Goal: Information Seeking & Learning: Learn about a topic

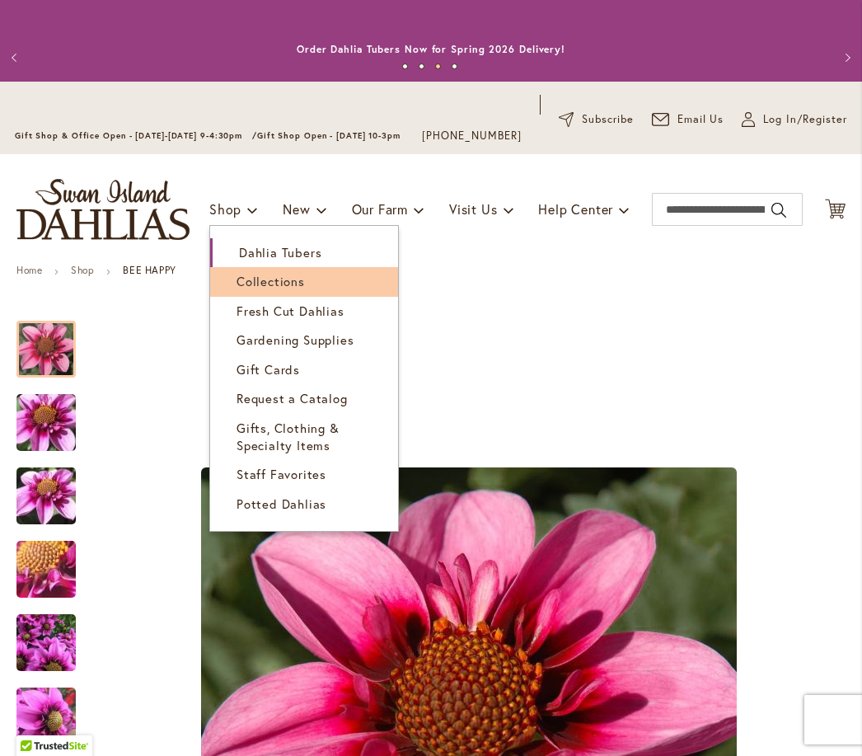
click at [323, 289] on link "Collections" at bounding box center [304, 281] width 188 height 29
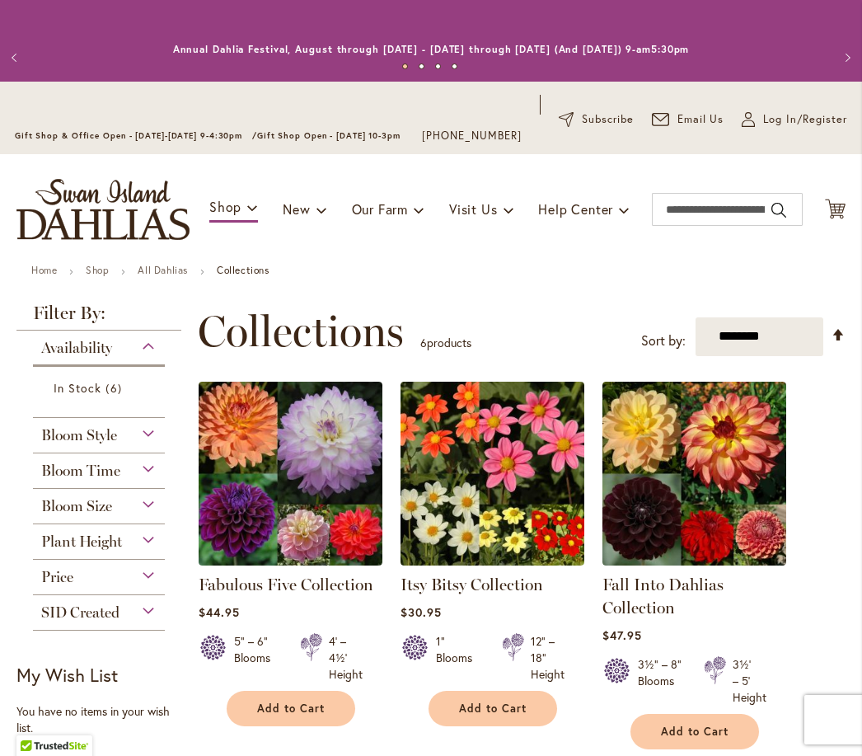
click at [145, 480] on div "Bloom Time" at bounding box center [99, 466] width 132 height 26
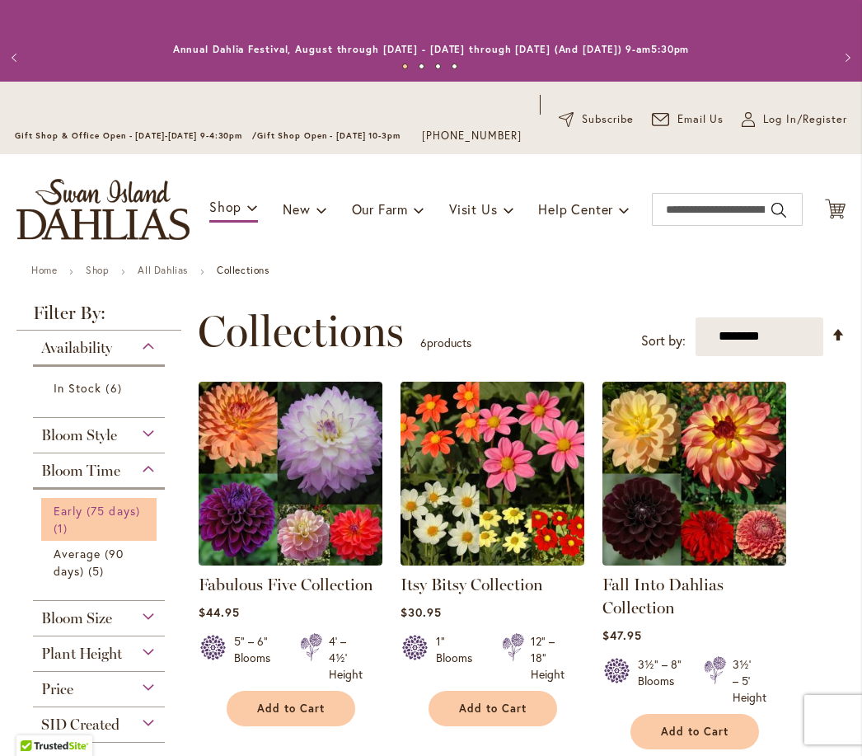
click at [129, 537] on link "Early (75 days) 1 item" at bounding box center [101, 519] width 95 height 35
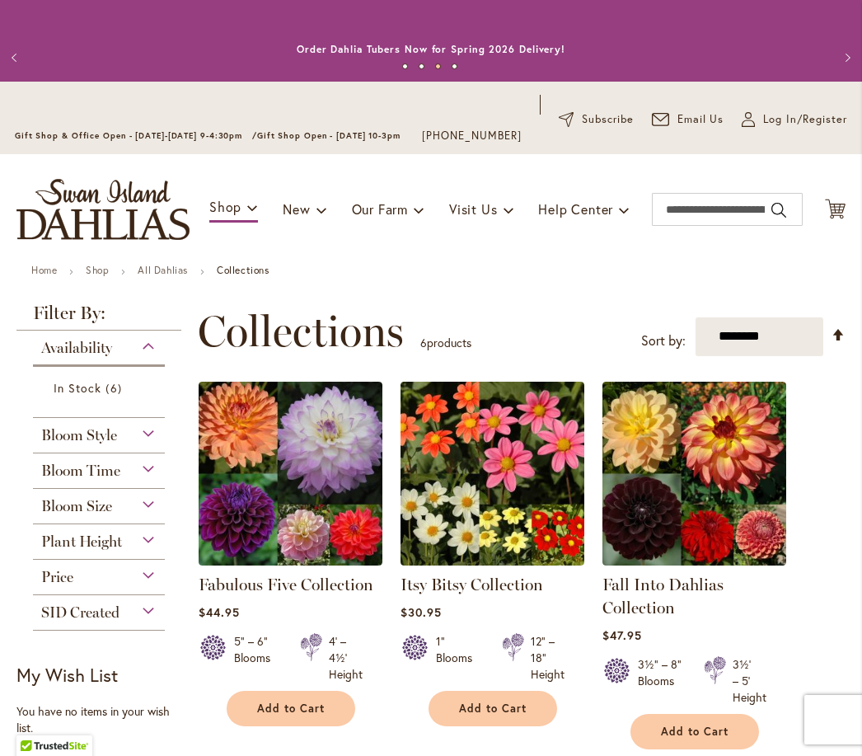
click at [163, 515] on div "Bloom Size" at bounding box center [99, 502] width 132 height 26
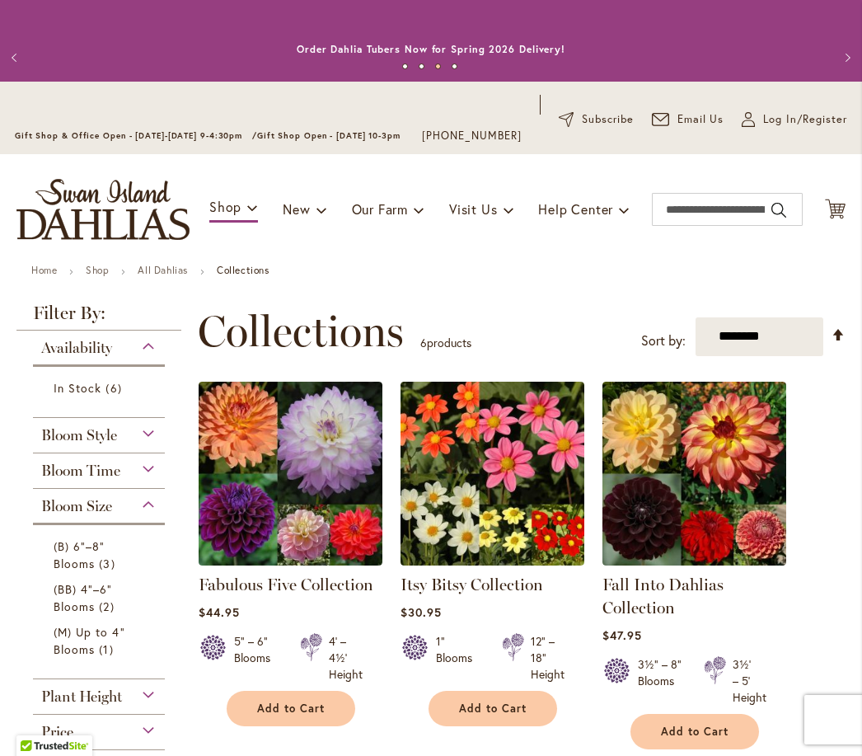
click at [156, 480] on div "Bloom Time" at bounding box center [99, 466] width 132 height 26
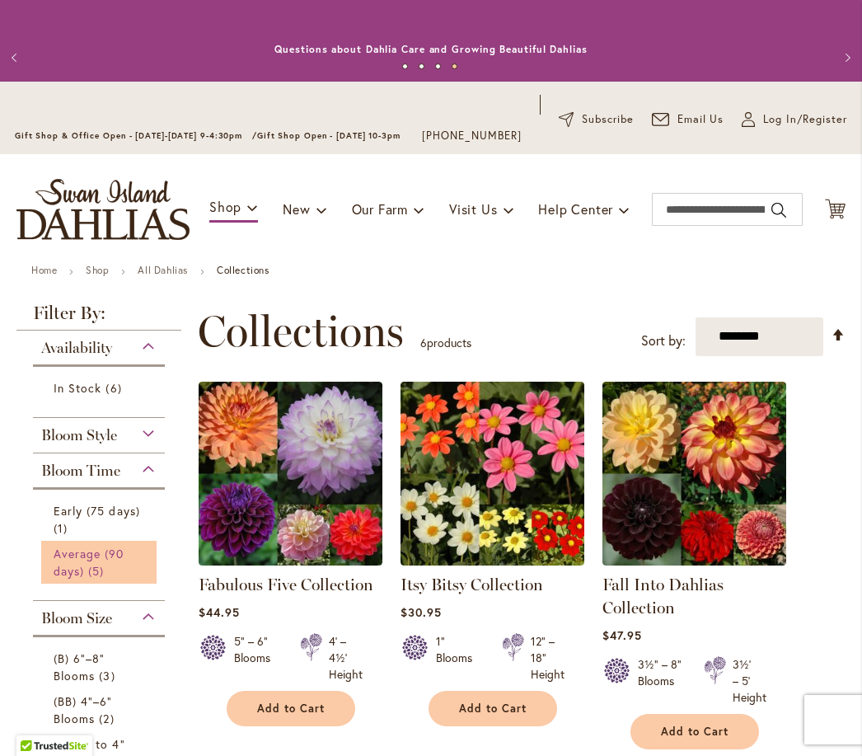
click at [116, 567] on span "Average (90 days)" at bounding box center [89, 562] width 71 height 33
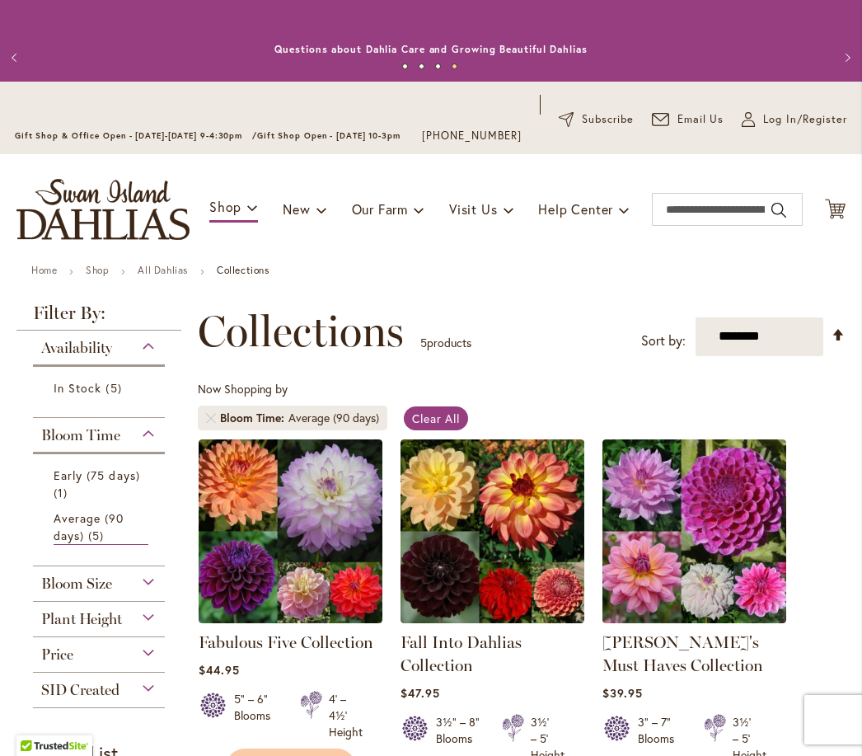
click at [138, 357] on div "Availability" at bounding box center [99, 344] width 132 height 26
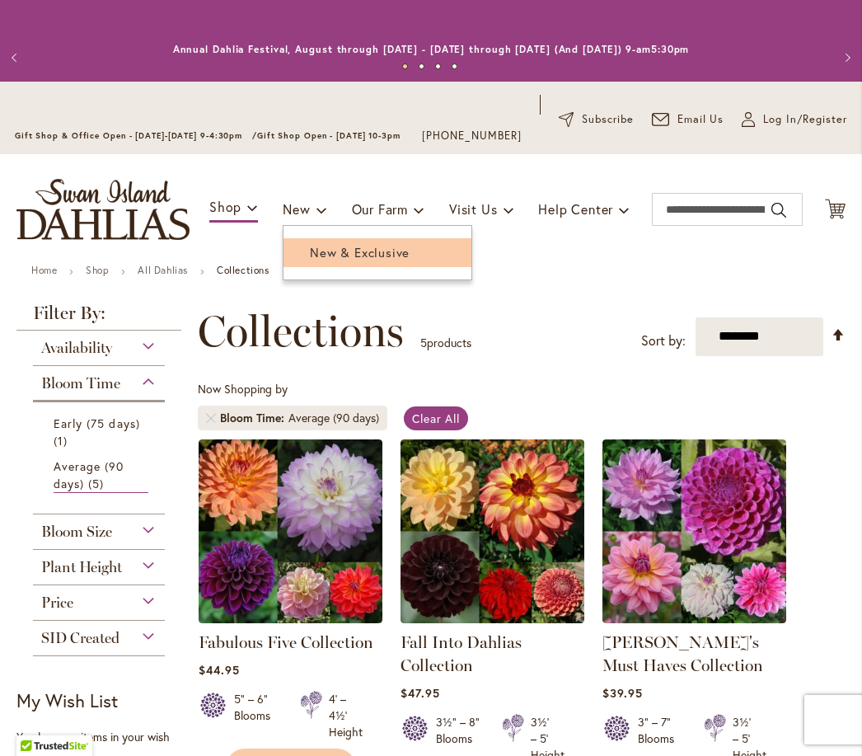
click at [381, 267] on link "New & Exclusive" at bounding box center [378, 252] width 188 height 29
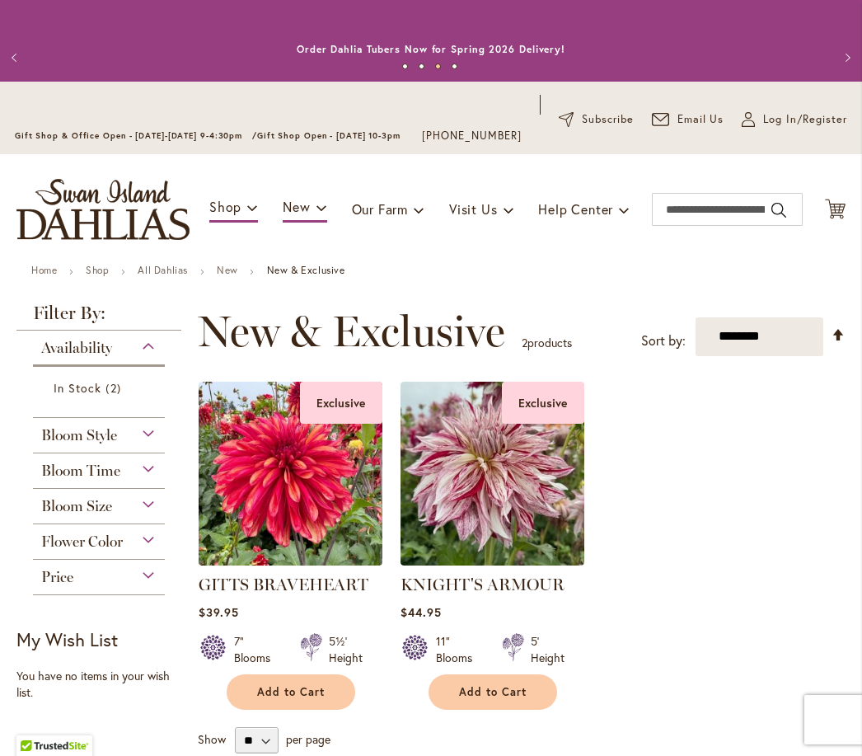
click at [148, 444] on div "Bloom Style" at bounding box center [99, 431] width 132 height 26
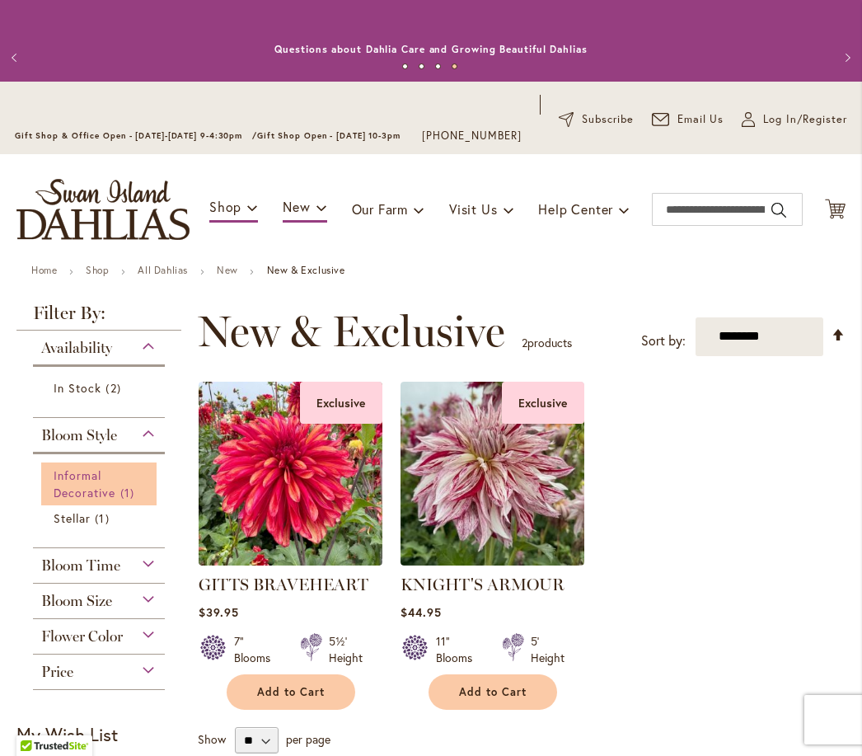
click at [107, 501] on link "Informal Decorative 1 item" at bounding box center [101, 484] width 95 height 35
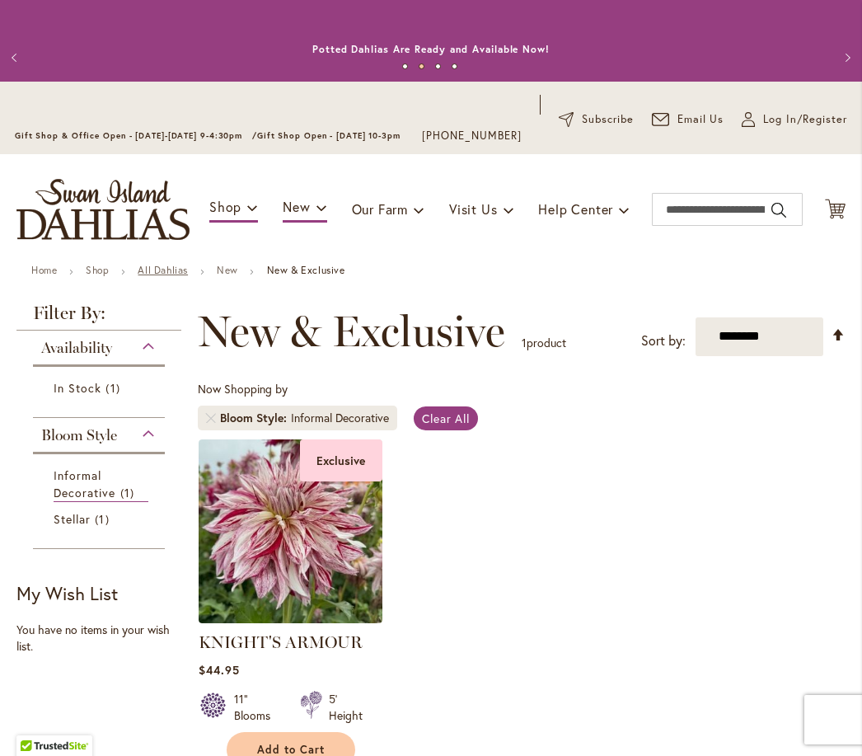
click at [186, 276] on link "All Dahlias" at bounding box center [163, 270] width 50 height 12
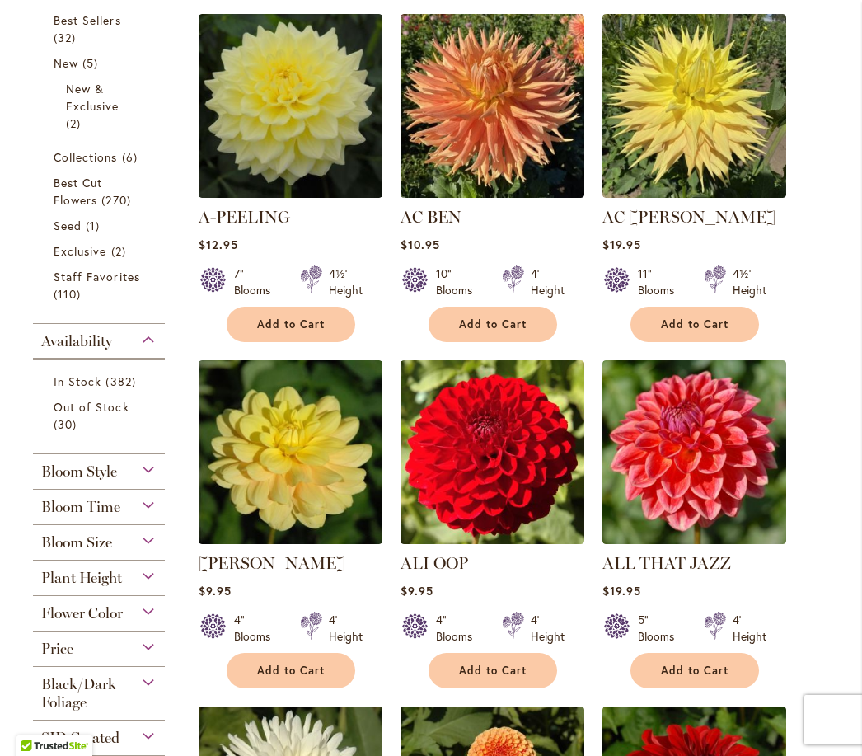
scroll to position [481, 0]
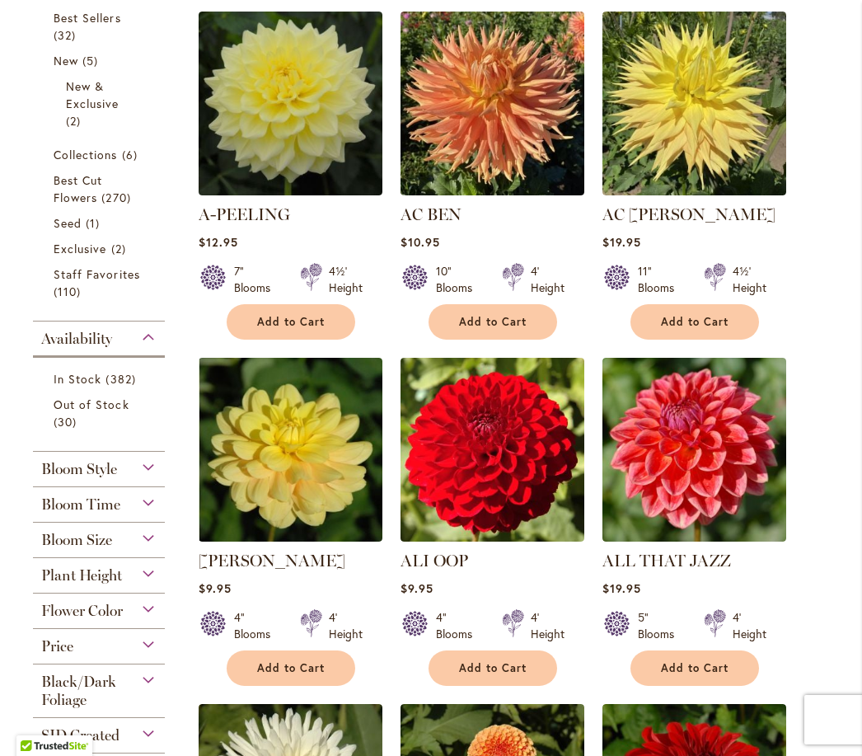
click at [157, 513] on div "Bloom Time" at bounding box center [99, 500] width 132 height 26
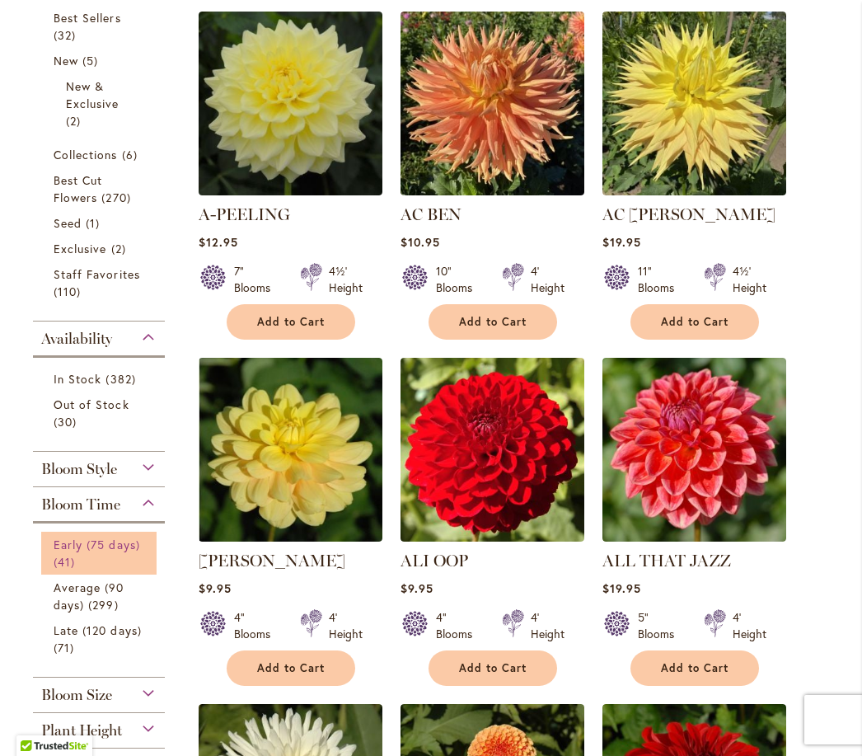
click at [134, 552] on span "Early (75 days)" at bounding box center [97, 545] width 87 height 16
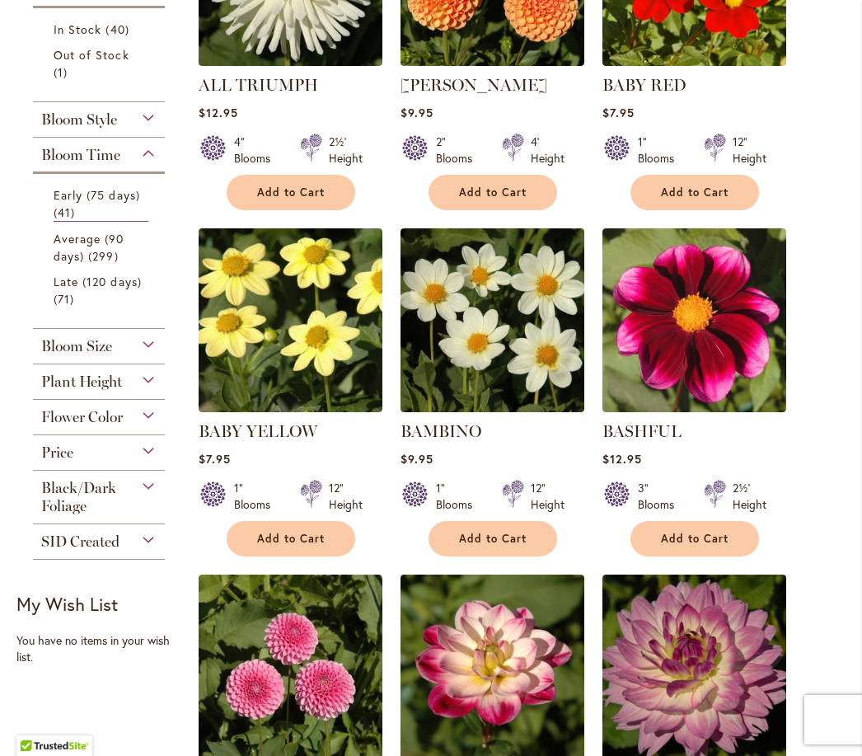
scroll to position [563, 0]
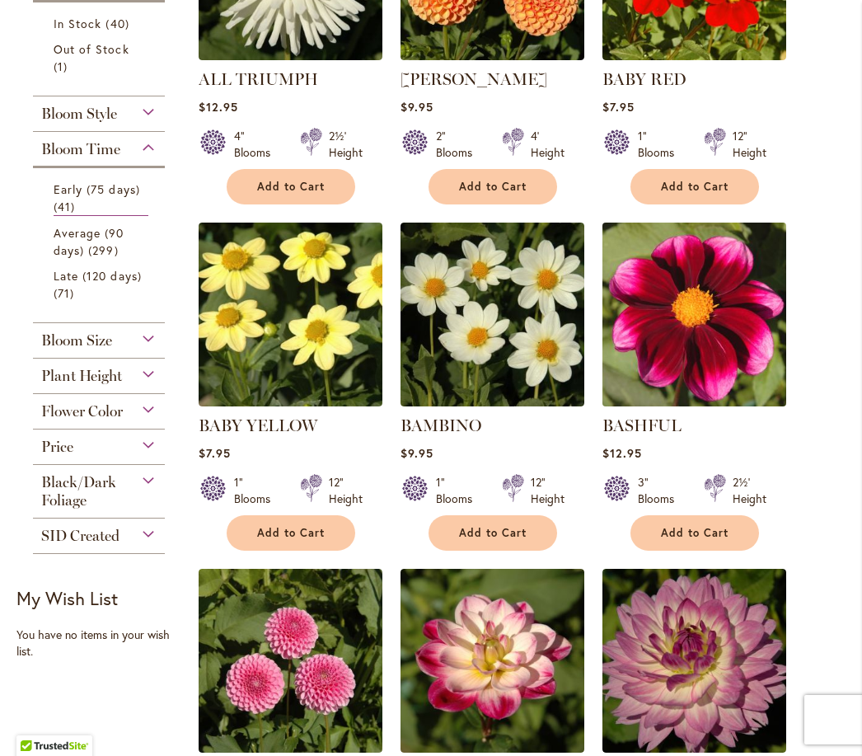
click at [704, 373] on img at bounding box center [694, 314] width 193 height 193
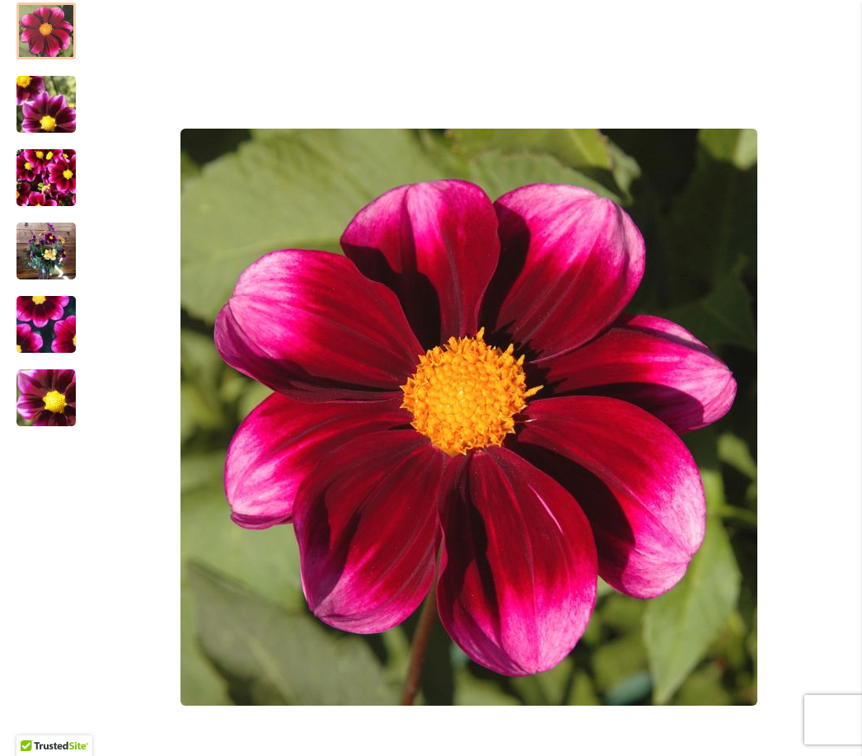
scroll to position [320, 0]
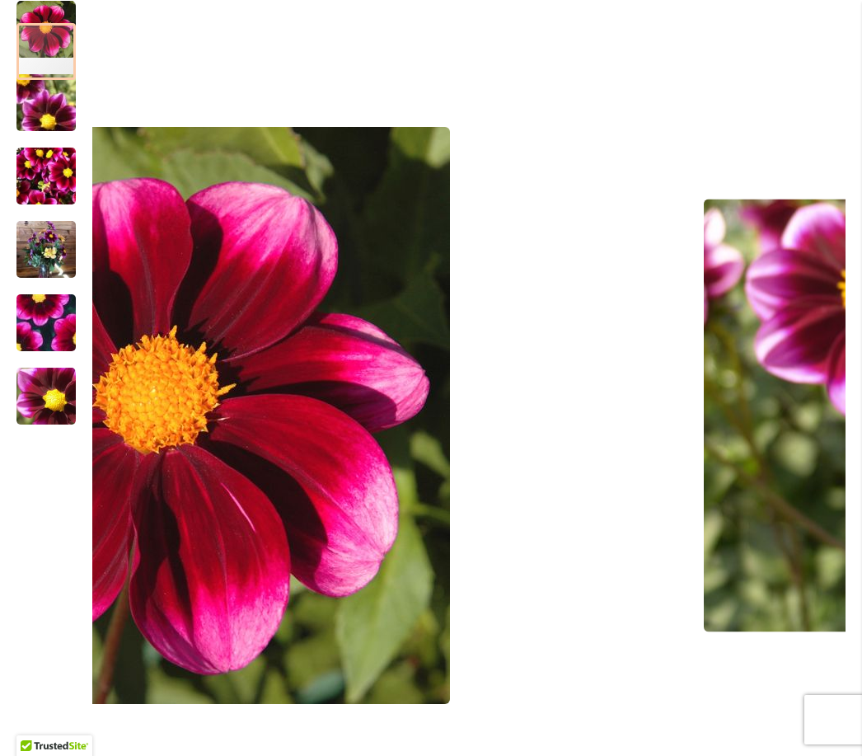
click at [55, 277] on img "BASHFUL" at bounding box center [45, 249] width 59 height 79
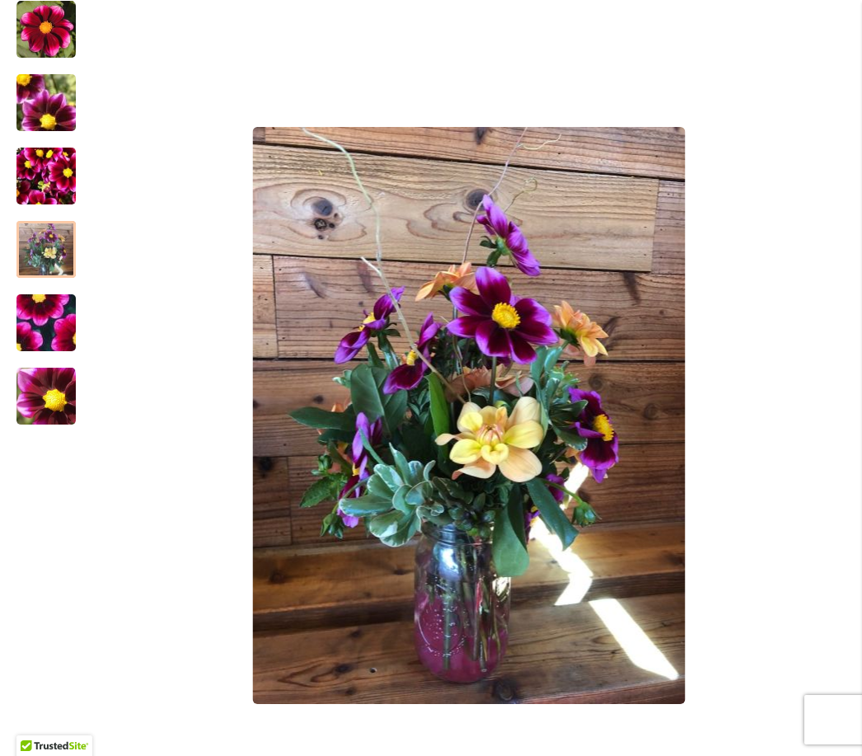
click at [54, 355] on img "BASHFUL" at bounding box center [46, 323] width 119 height 110
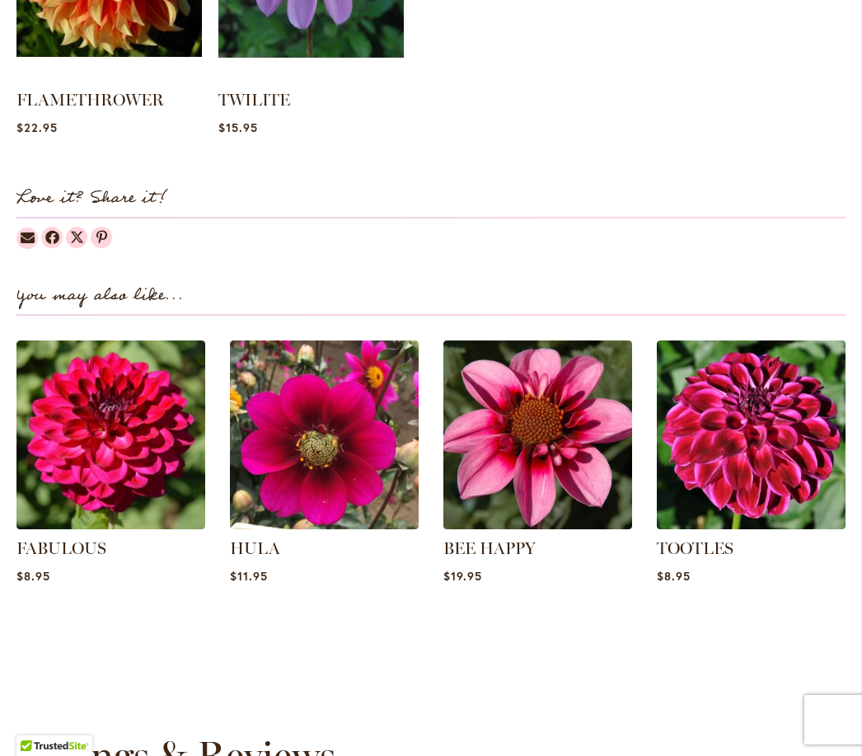
scroll to position [1893, 0]
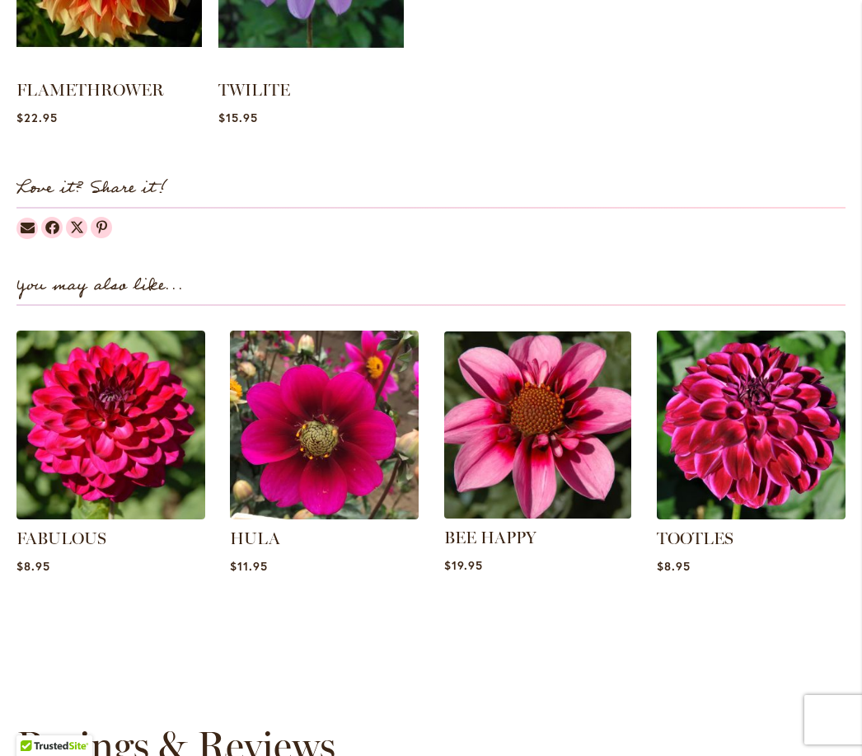
click at [554, 474] on img at bounding box center [537, 424] width 196 height 196
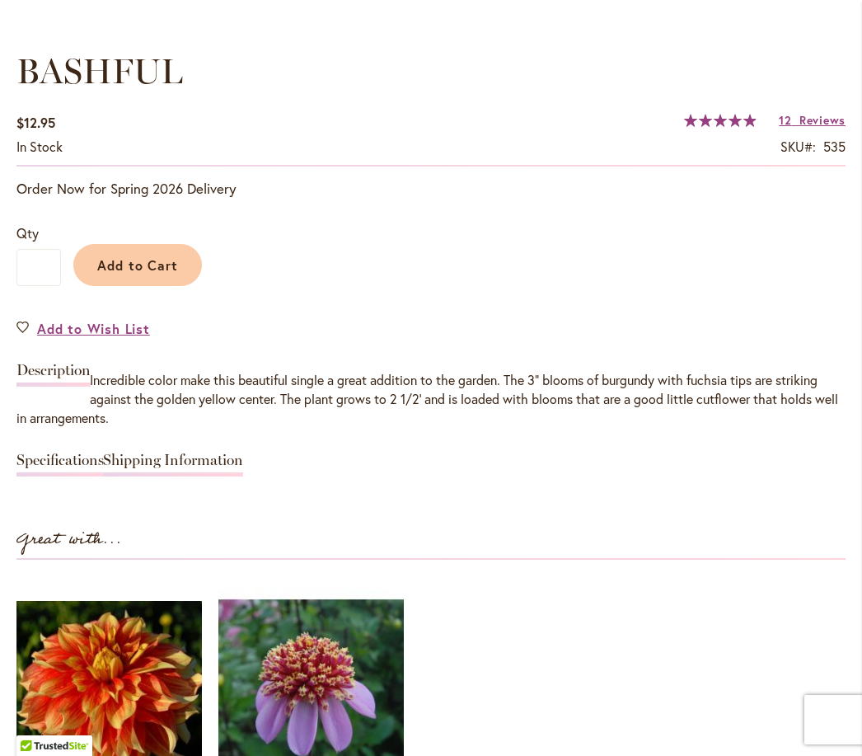
scroll to position [1159, 0]
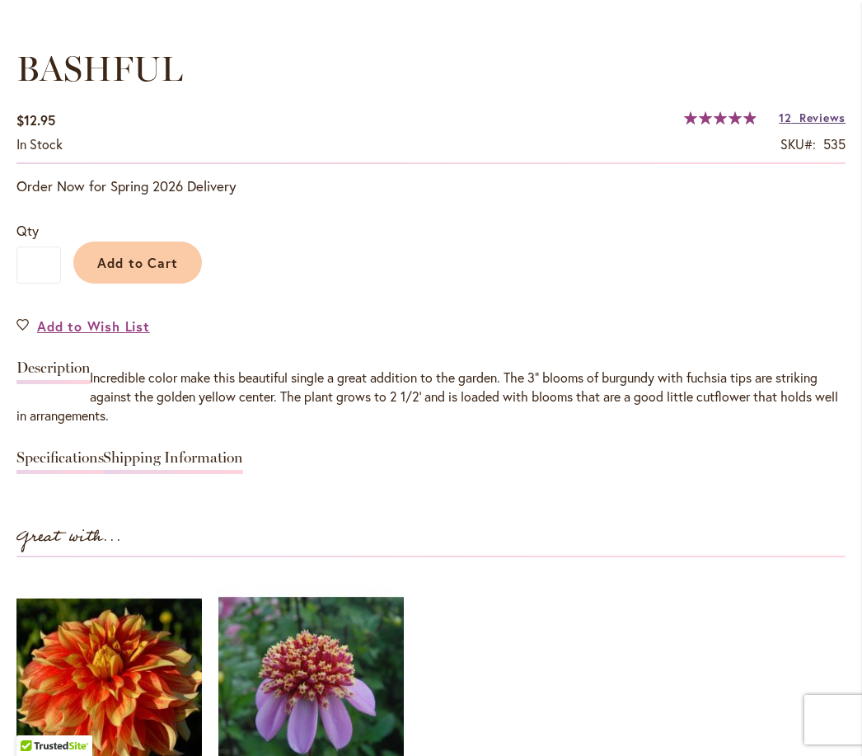
click at [812, 125] on span "Reviews" at bounding box center [822, 118] width 46 height 16
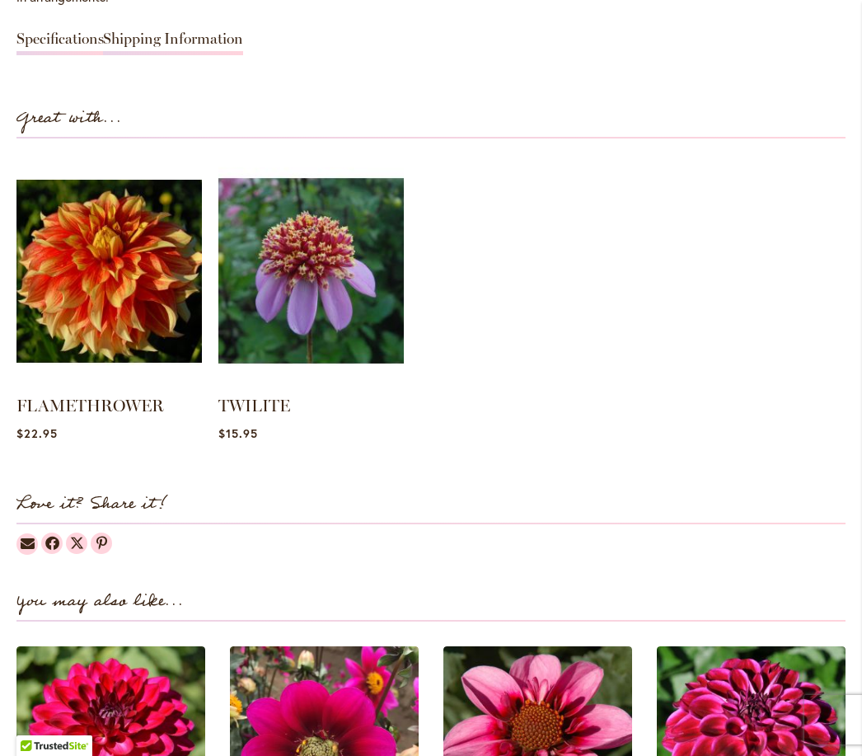
scroll to position [1559, 0]
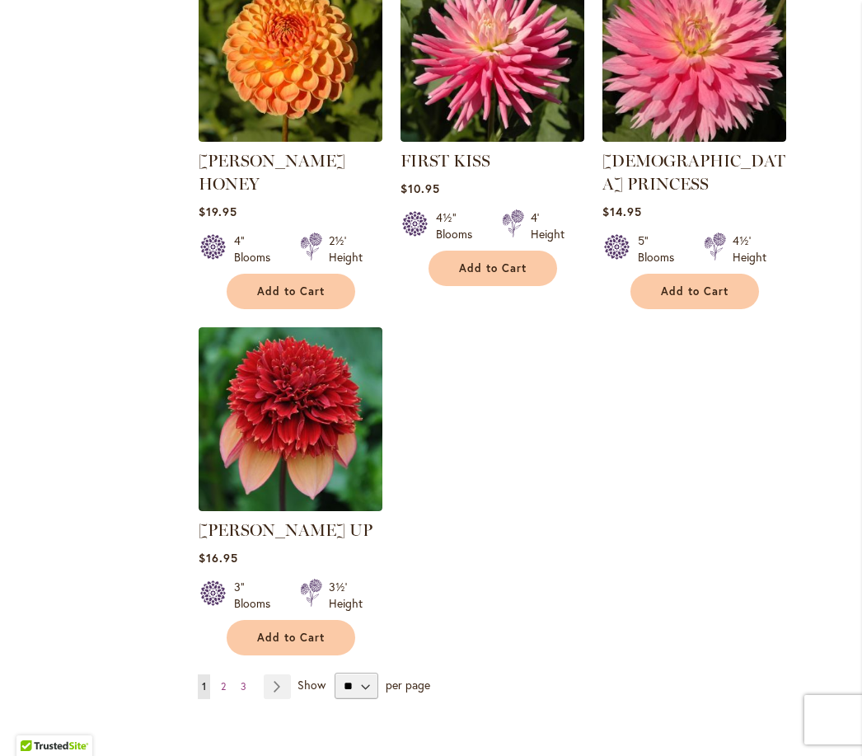
scroll to position [1892, 0]
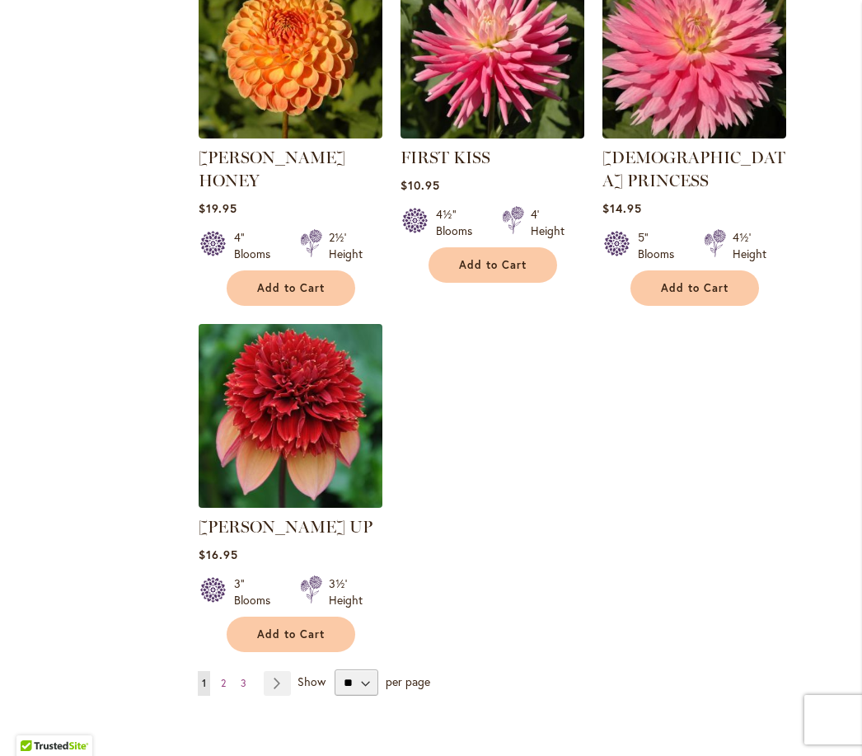
click at [322, 431] on img at bounding box center [290, 415] width 193 height 193
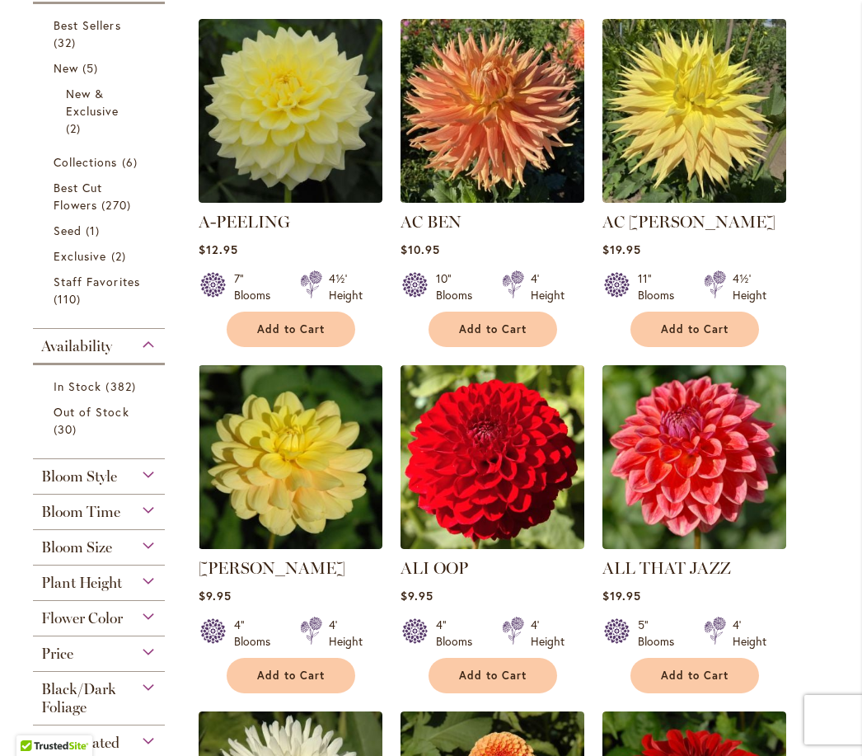
scroll to position [493, 0]
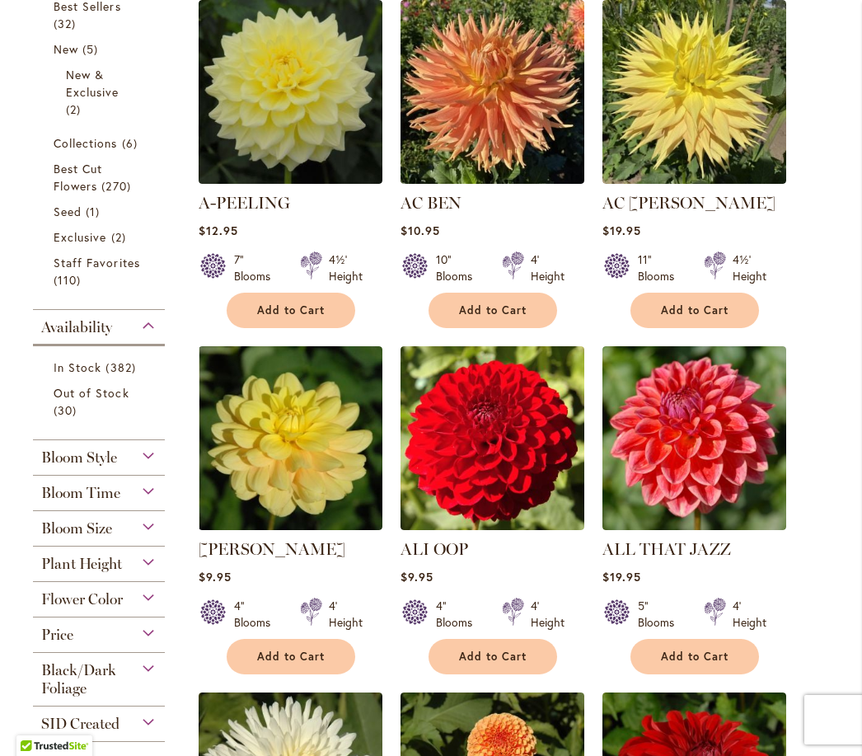
click at [125, 502] on div "Bloom Time" at bounding box center [99, 489] width 132 height 26
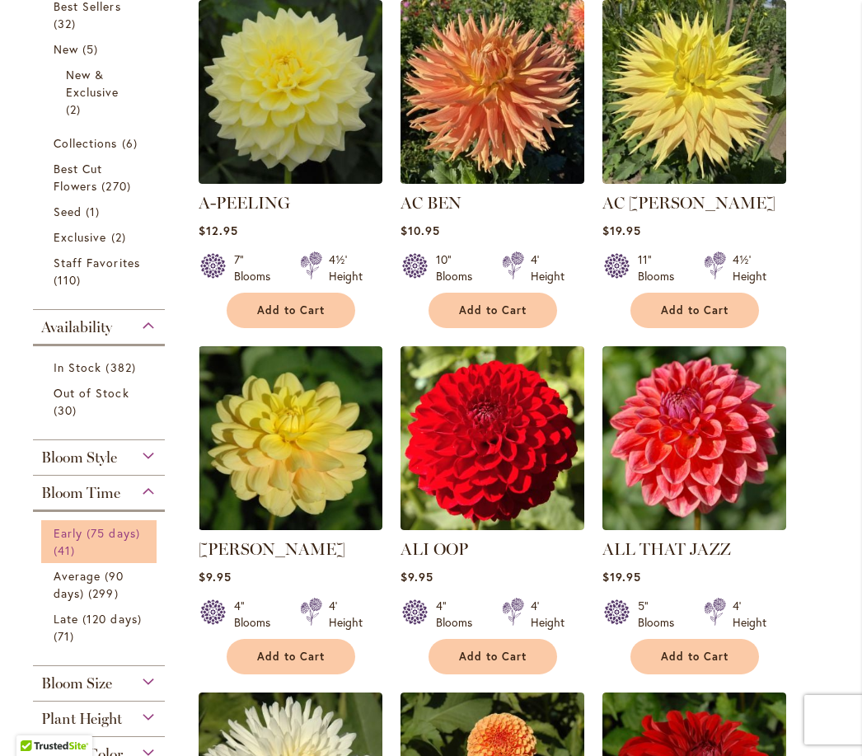
click at [139, 541] on span "Early (75 days)" at bounding box center [97, 533] width 87 height 16
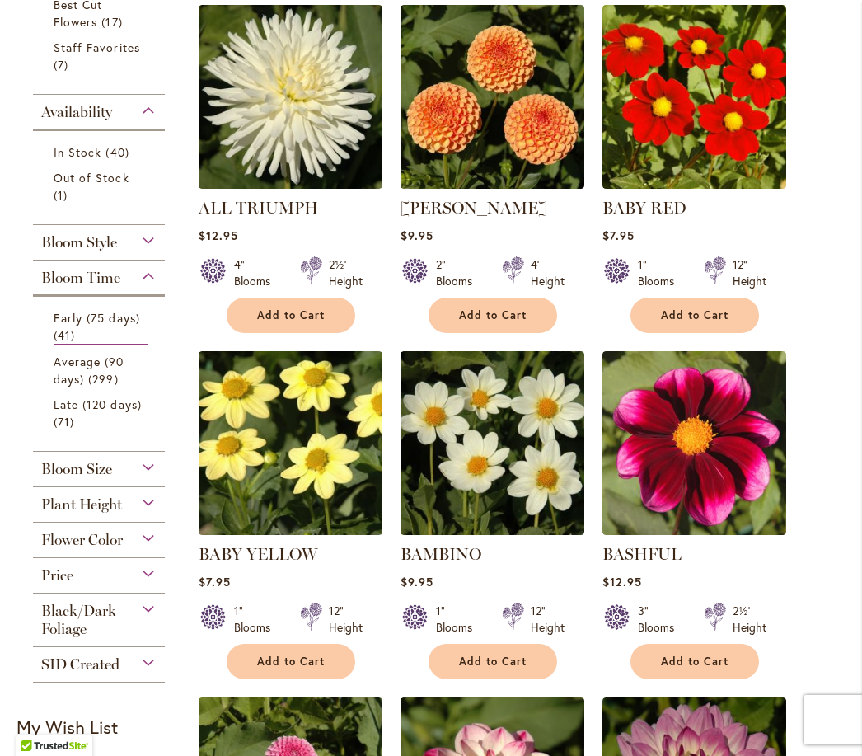
scroll to position [436, 0]
